Goal: Information Seeking & Learning: Learn about a topic

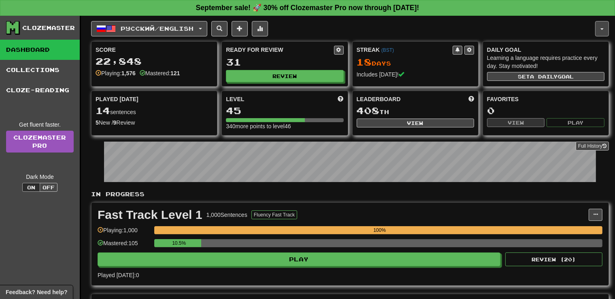
click at [603, 23] on button "button" at bounding box center [602, 28] width 14 height 15
click at [205, 26] on button "Русский / English" at bounding box center [149, 28] width 116 height 15
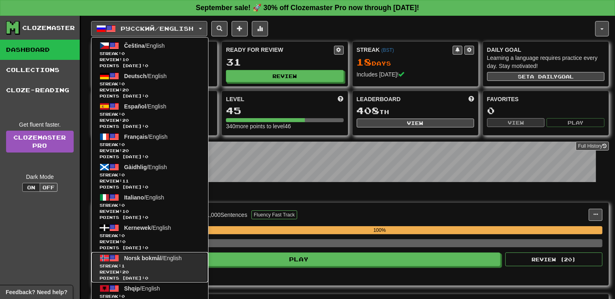
click at [156, 257] on span "Norsk bokmål" at bounding box center [143, 258] width 38 height 6
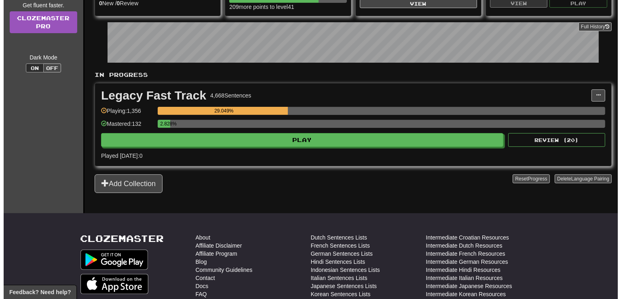
scroll to position [128, 0]
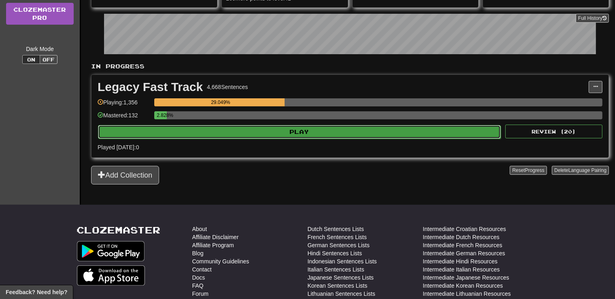
click at [333, 129] on button "Play" at bounding box center [299, 132] width 403 height 14
select select "**"
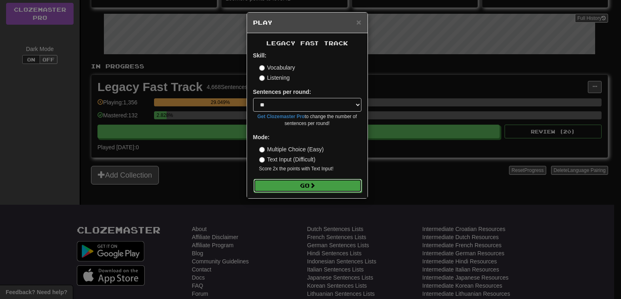
click at [323, 182] on button "Go" at bounding box center [308, 186] width 108 height 14
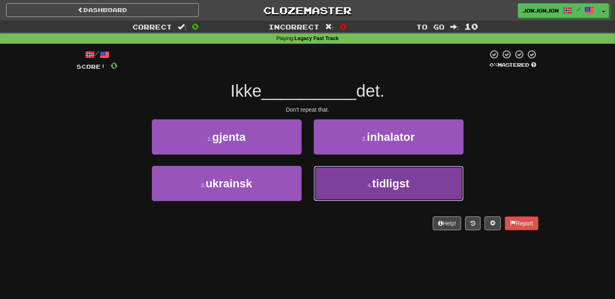
click at [374, 187] on span "tidligst" at bounding box center [390, 183] width 37 height 13
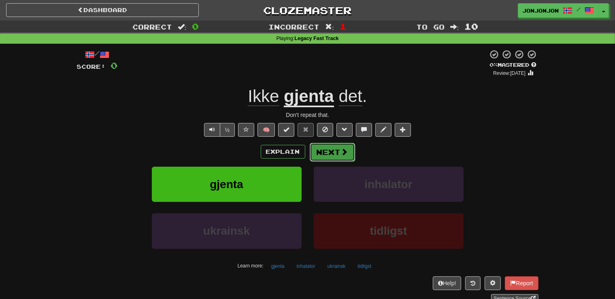
click at [333, 148] on button "Next" at bounding box center [332, 152] width 45 height 19
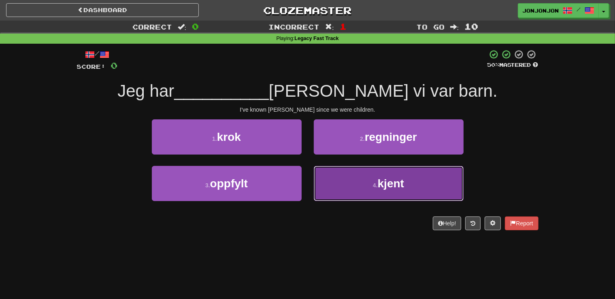
click at [367, 185] on button "4 . kjent" at bounding box center [389, 183] width 150 height 35
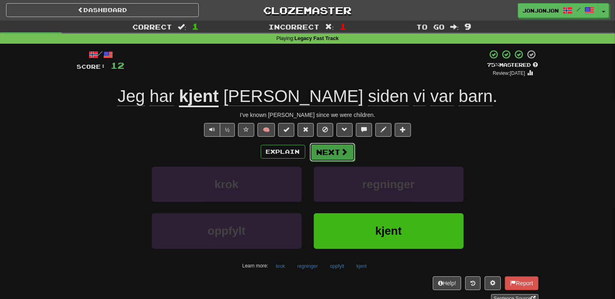
click at [342, 152] on span at bounding box center [344, 151] width 7 height 7
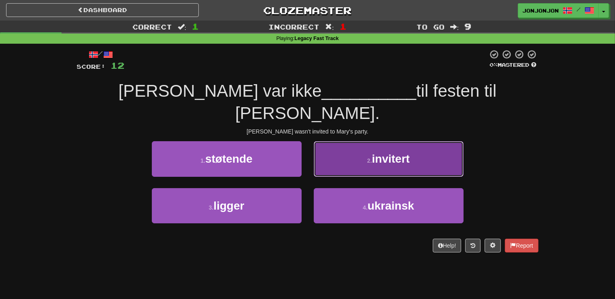
click at [369, 157] on small "2 ." at bounding box center [369, 160] width 5 height 6
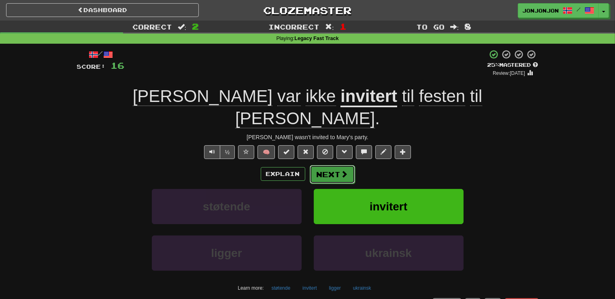
click at [324, 165] on button "Next" at bounding box center [332, 174] width 45 height 19
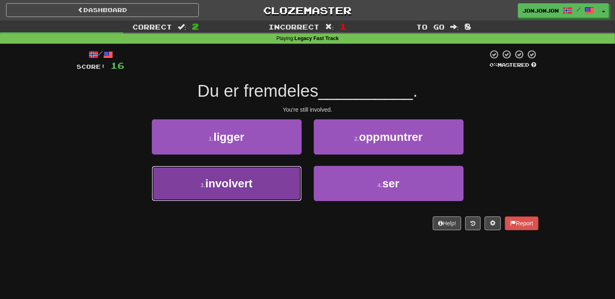
click at [249, 189] on span "involvert" at bounding box center [228, 183] width 47 height 13
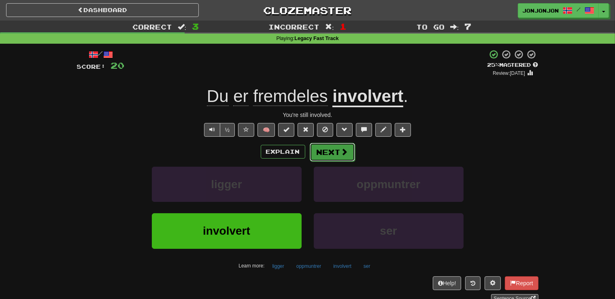
click at [320, 152] on button "Next" at bounding box center [332, 152] width 45 height 19
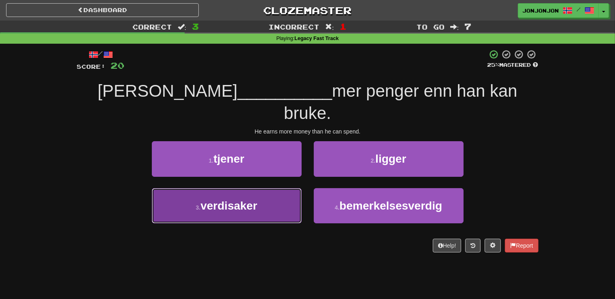
click at [248, 199] on span "verdisaker" at bounding box center [228, 205] width 57 height 13
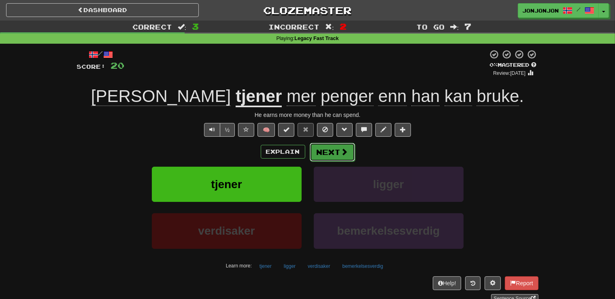
click at [335, 152] on button "Next" at bounding box center [332, 152] width 45 height 19
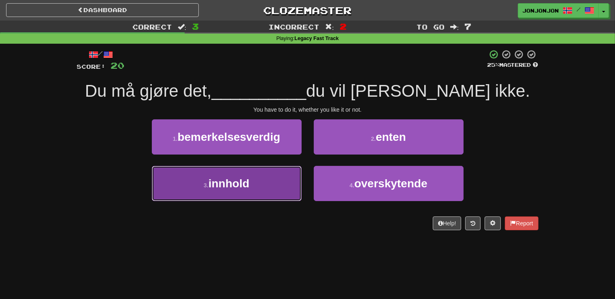
click at [241, 187] on span "innhold" at bounding box center [228, 183] width 41 height 13
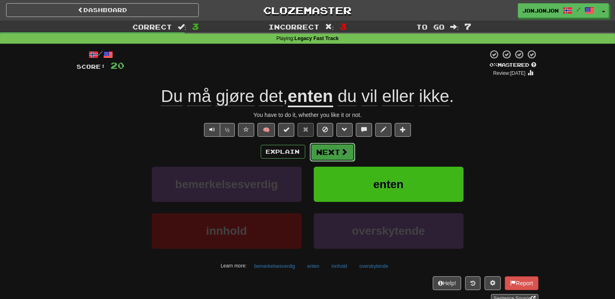
click at [337, 144] on button "Next" at bounding box center [332, 152] width 45 height 19
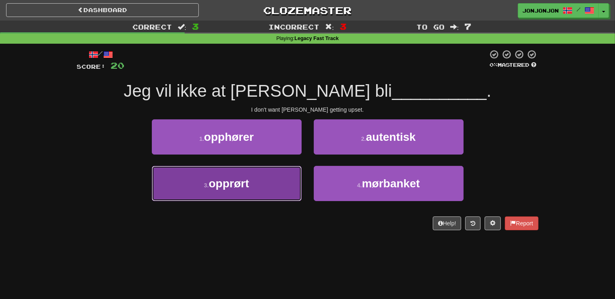
click at [271, 180] on button "3 . opprørt" at bounding box center [227, 183] width 150 height 35
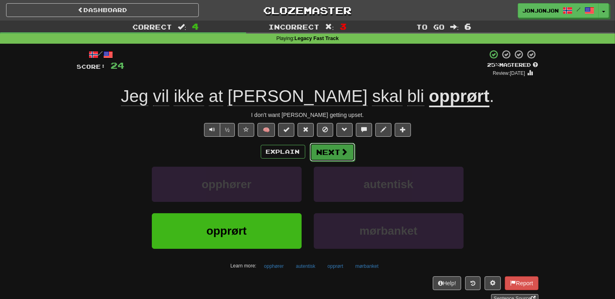
click at [322, 156] on button "Next" at bounding box center [332, 152] width 45 height 19
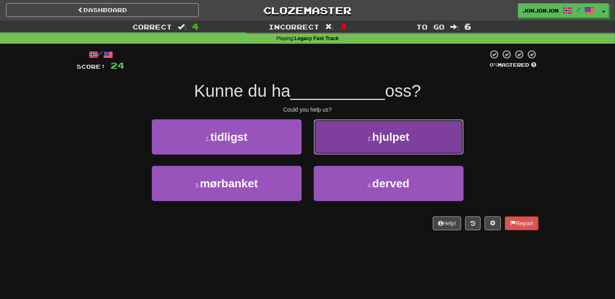
click at [385, 139] on span "hjulpet" at bounding box center [390, 137] width 37 height 13
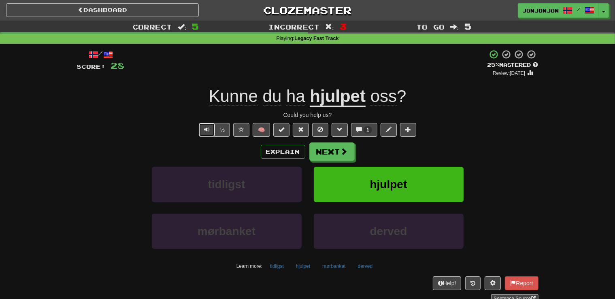
click at [205, 132] on span "Text-to-speech controls" at bounding box center [207, 130] width 6 height 6
click at [333, 157] on button "Next" at bounding box center [332, 152] width 45 height 19
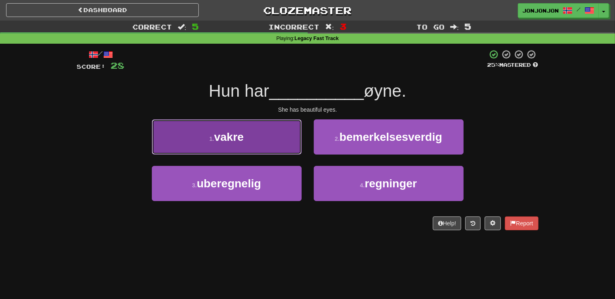
click at [250, 138] on button "1 . vakre" at bounding box center [227, 136] width 150 height 35
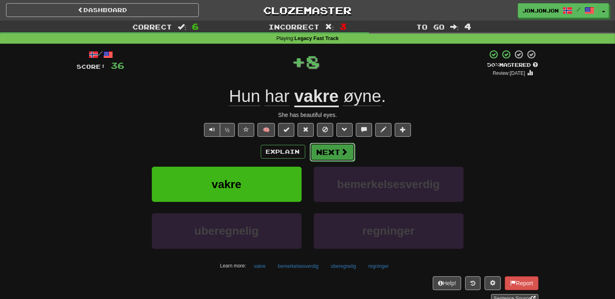
click at [327, 161] on button "Next" at bounding box center [332, 152] width 45 height 19
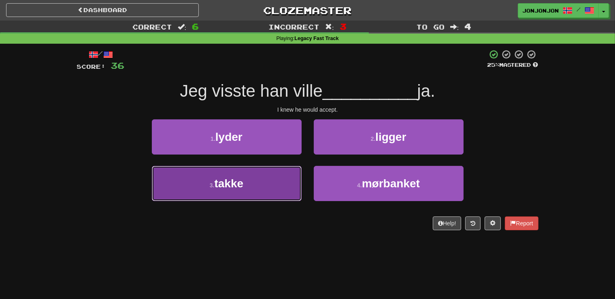
click at [262, 192] on button "3 . takke" at bounding box center [227, 183] width 150 height 35
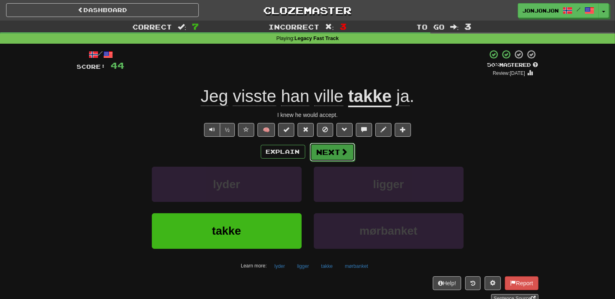
click at [327, 158] on button "Next" at bounding box center [332, 152] width 45 height 19
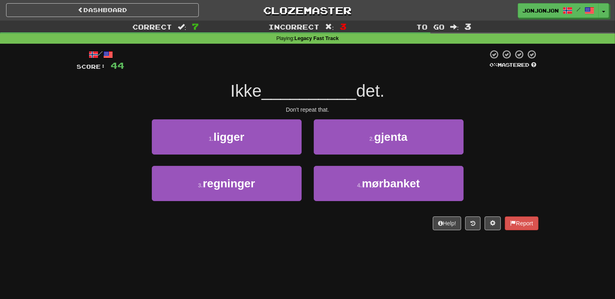
click at [384, 156] on div "2 . gjenta" at bounding box center [388, 142] width 162 height 47
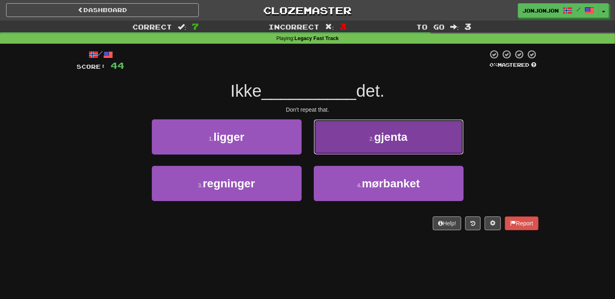
click at [384, 147] on button "2 . gjenta" at bounding box center [389, 136] width 150 height 35
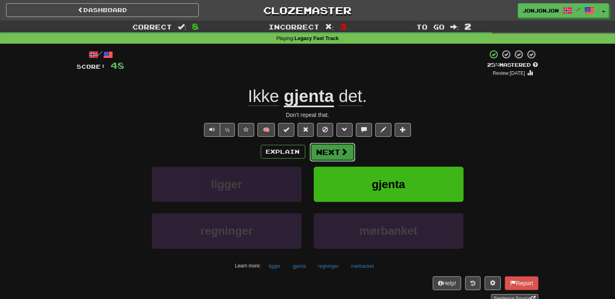
click at [333, 154] on button "Next" at bounding box center [332, 152] width 45 height 19
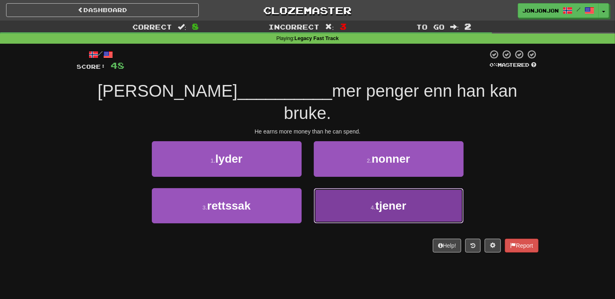
click at [384, 199] on span "tjener" at bounding box center [390, 205] width 31 height 13
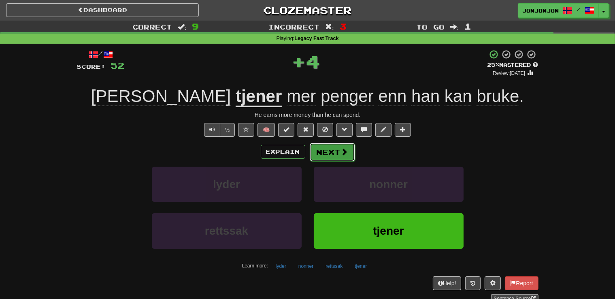
click at [334, 151] on button "Next" at bounding box center [332, 152] width 45 height 19
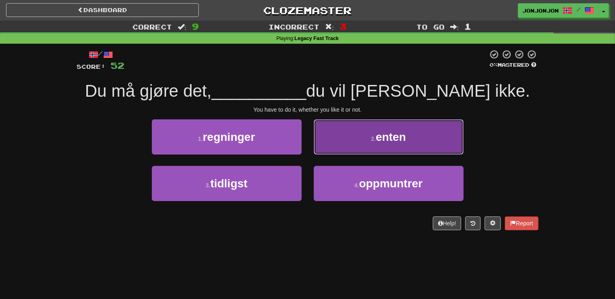
click at [393, 139] on span "enten" at bounding box center [390, 137] width 30 height 13
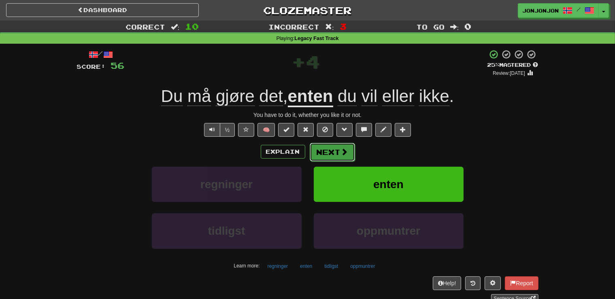
click at [328, 153] on button "Next" at bounding box center [332, 152] width 45 height 19
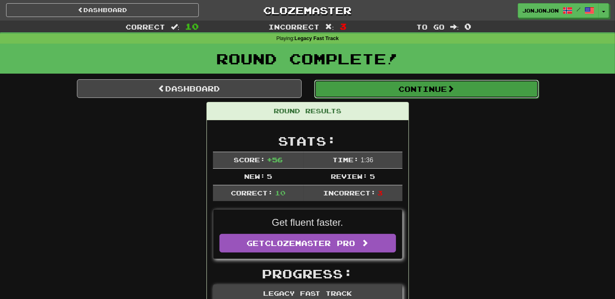
click at [439, 92] on button "Continue" at bounding box center [426, 89] width 225 height 19
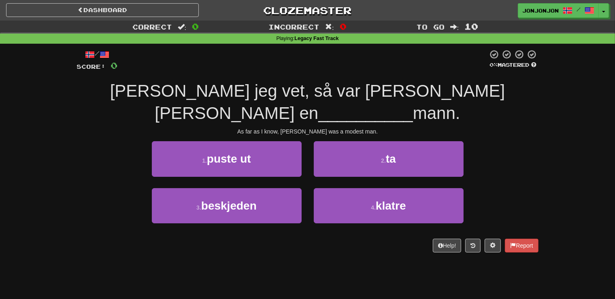
click at [231, 237] on div "/ Score: 0 0 % Mastered [PERSON_NAME] jeg vet, så var [PERSON_NAME] [PERSON_NAM…" at bounding box center [307, 154] width 461 height 220
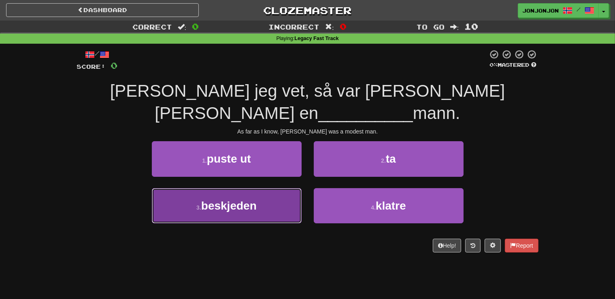
click at [284, 188] on button "3 . beskjeden" at bounding box center [227, 205] width 150 height 35
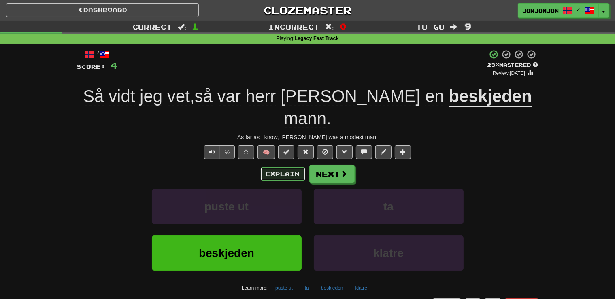
click at [281, 167] on button "Explain" at bounding box center [283, 174] width 45 height 14
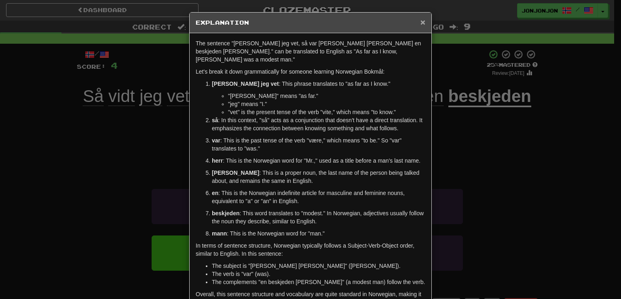
click at [422, 21] on span "×" at bounding box center [423, 21] width 5 height 9
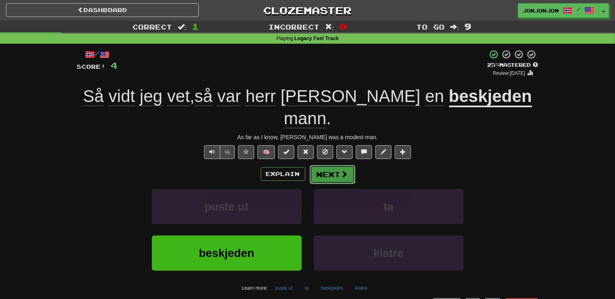
click at [338, 165] on button "Next" at bounding box center [332, 174] width 45 height 19
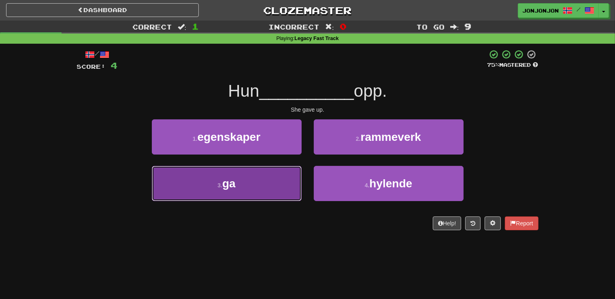
click at [246, 191] on button "3 . ga" at bounding box center [227, 183] width 150 height 35
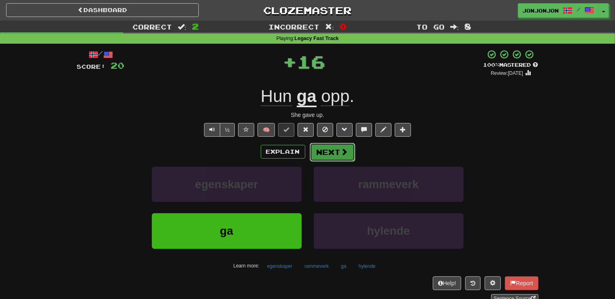
click at [333, 150] on button "Next" at bounding box center [332, 152] width 45 height 19
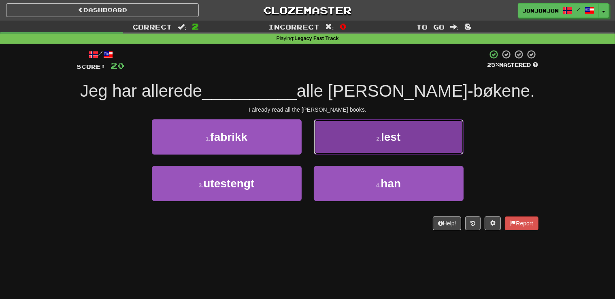
click at [377, 132] on button "2 . lest" at bounding box center [389, 136] width 150 height 35
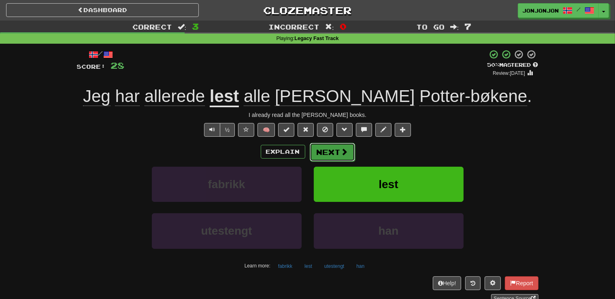
click at [337, 153] on button "Next" at bounding box center [332, 152] width 45 height 19
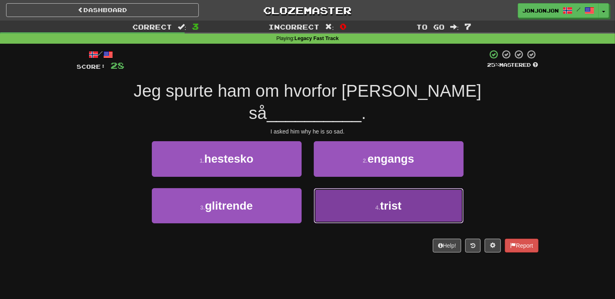
click at [374, 190] on button "4 . trist" at bounding box center [389, 205] width 150 height 35
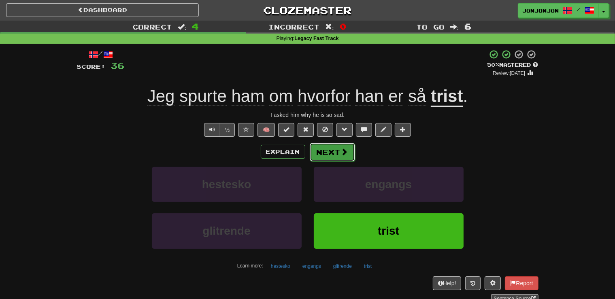
click at [321, 149] on button "Next" at bounding box center [332, 152] width 45 height 19
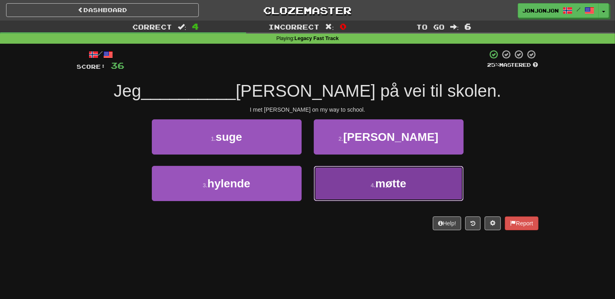
click at [358, 193] on button "4 . møtte" at bounding box center [389, 183] width 150 height 35
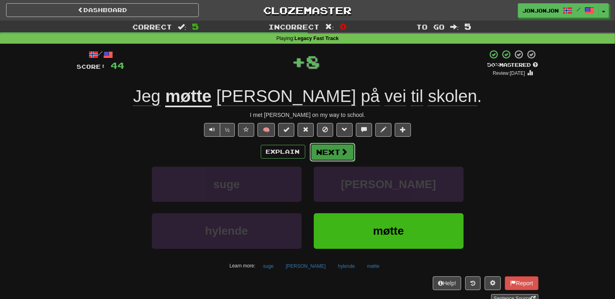
click at [329, 156] on button "Next" at bounding box center [332, 152] width 45 height 19
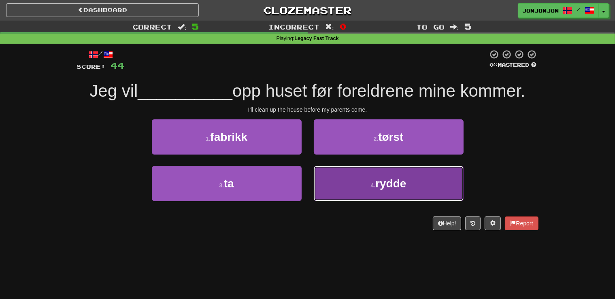
click at [375, 187] on small "4 ." at bounding box center [373, 185] width 5 height 6
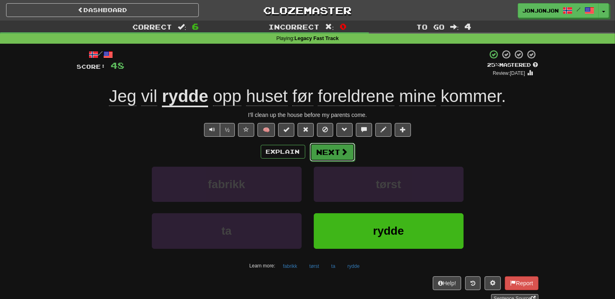
click at [323, 152] on button "Next" at bounding box center [332, 152] width 45 height 19
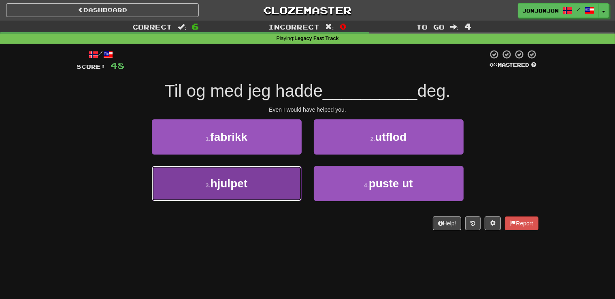
click at [249, 193] on button "3 . hjulpet" at bounding box center [227, 183] width 150 height 35
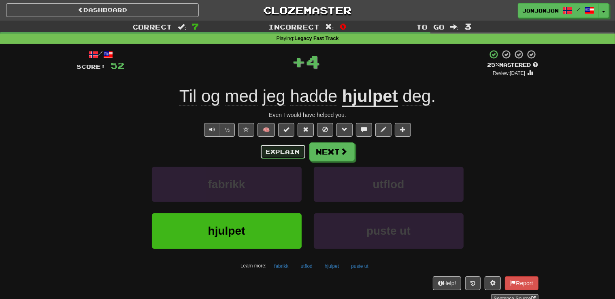
click at [281, 155] on button "Explain" at bounding box center [283, 152] width 45 height 14
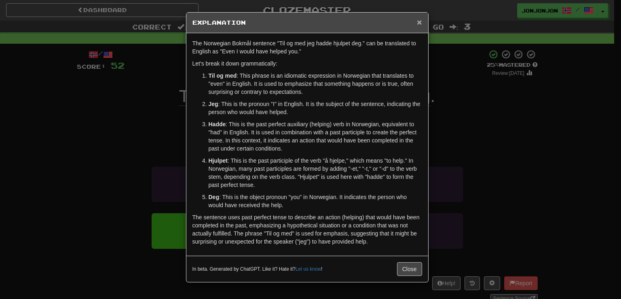
click at [418, 23] on span "×" at bounding box center [419, 21] width 5 height 9
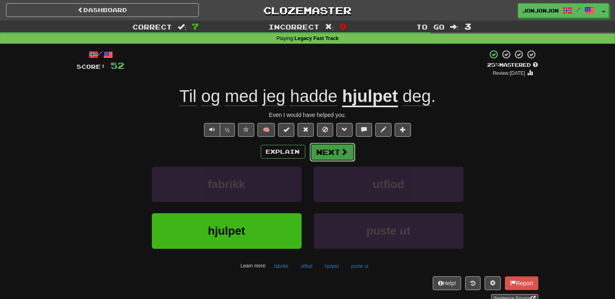
click at [330, 156] on button "Next" at bounding box center [332, 152] width 45 height 19
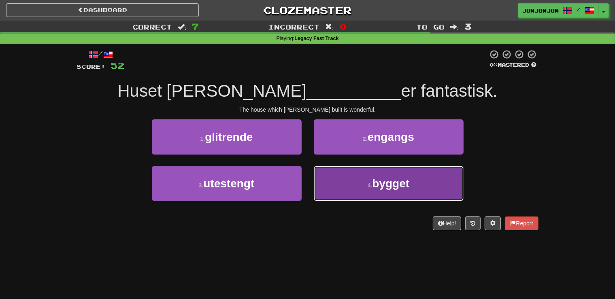
click at [373, 187] on span "bygget" at bounding box center [390, 183] width 37 height 13
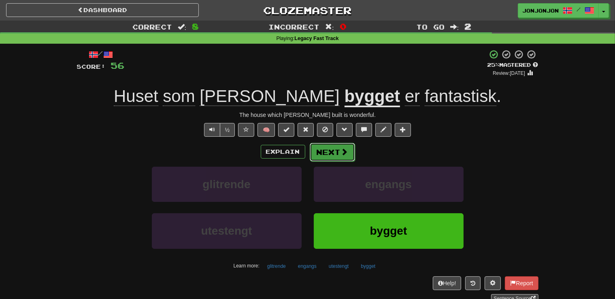
click at [337, 156] on button "Next" at bounding box center [332, 152] width 45 height 19
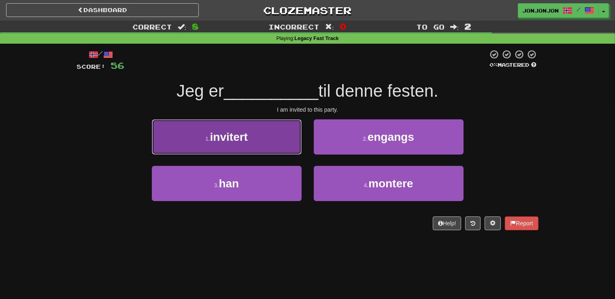
click at [258, 143] on button "1 . invitert" at bounding box center [227, 136] width 150 height 35
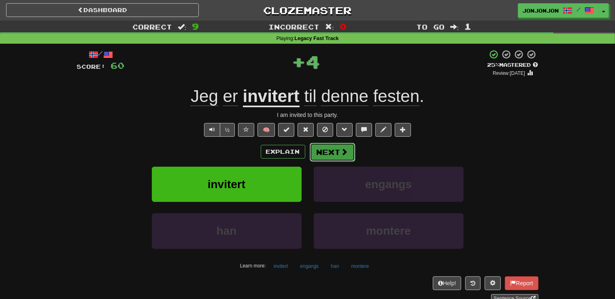
click at [334, 155] on button "Next" at bounding box center [332, 152] width 45 height 19
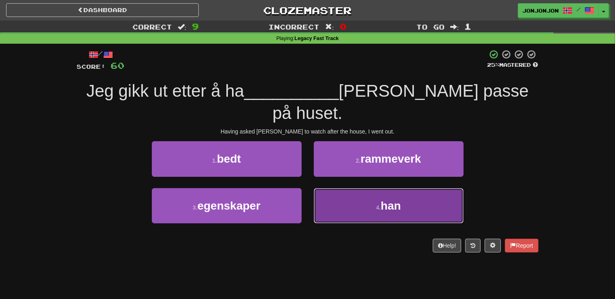
click at [369, 193] on button "4 . han" at bounding box center [389, 205] width 150 height 35
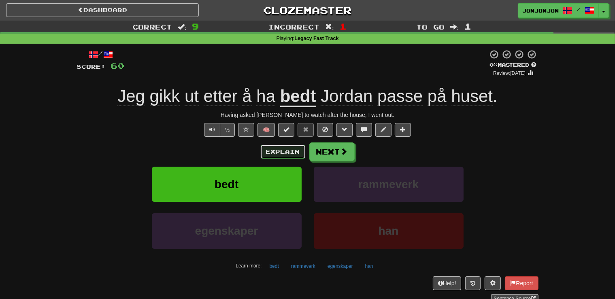
click at [274, 153] on button "Explain" at bounding box center [283, 152] width 45 height 14
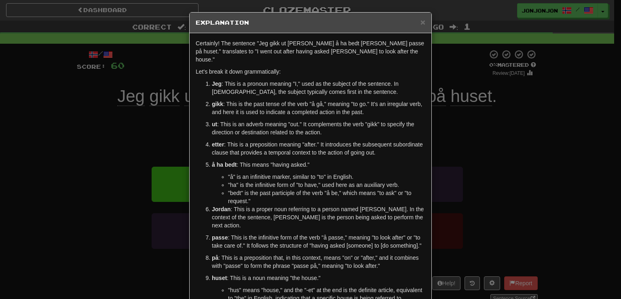
click at [423, 20] on div "× Explanation" at bounding box center [311, 23] width 242 height 21
click at [421, 23] on span "×" at bounding box center [423, 21] width 5 height 9
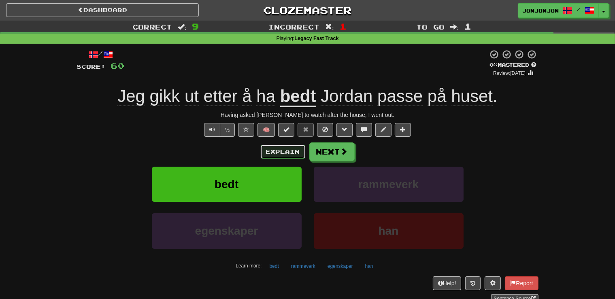
click at [276, 150] on button "Explain" at bounding box center [283, 152] width 45 height 14
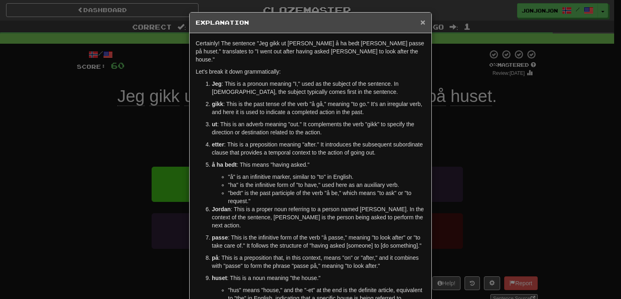
click at [421, 19] on span "×" at bounding box center [423, 21] width 5 height 9
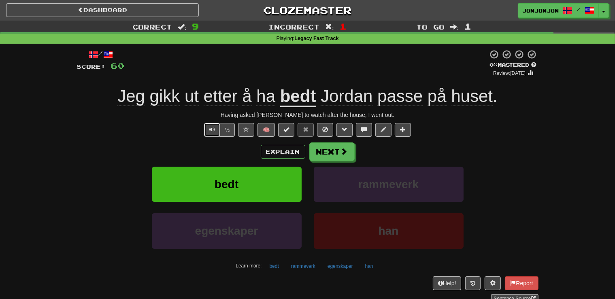
click at [211, 130] on span "Text-to-speech controls" at bounding box center [212, 130] width 6 height 6
click at [328, 153] on button "Next" at bounding box center [332, 152] width 45 height 19
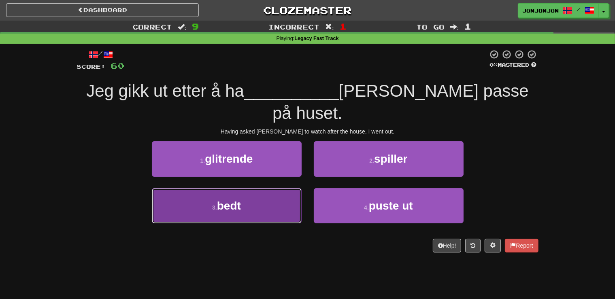
click at [235, 199] on span "bedt" at bounding box center [229, 205] width 24 height 13
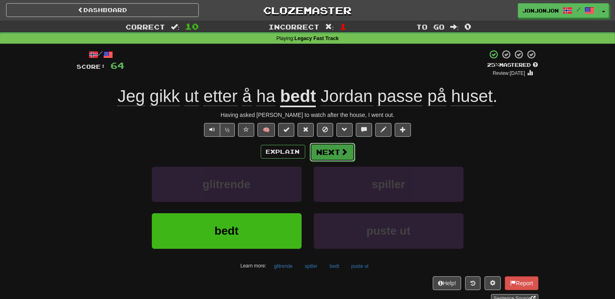
click at [339, 152] on button "Next" at bounding box center [332, 152] width 45 height 19
